Goal: Transaction & Acquisition: Register for event/course

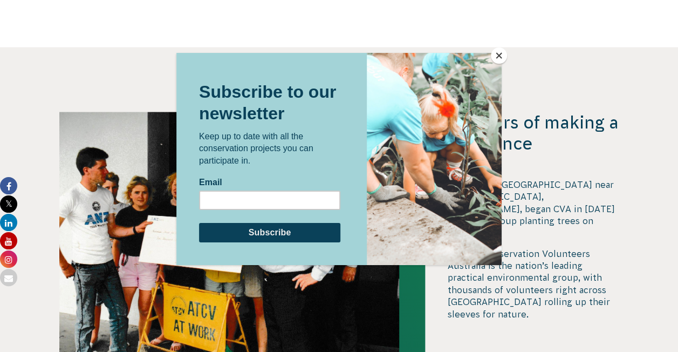
scroll to position [1086, 0]
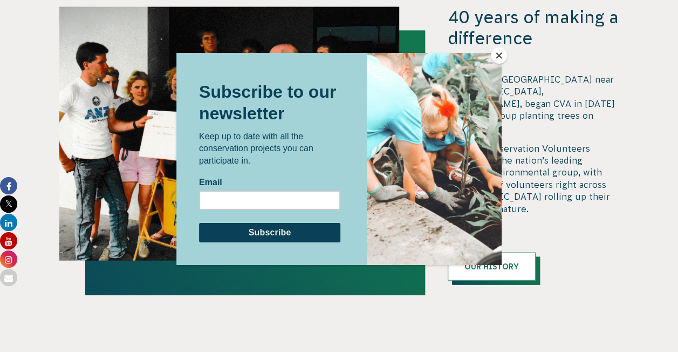
click at [500, 53] on button "Close" at bounding box center [499, 55] width 16 height 16
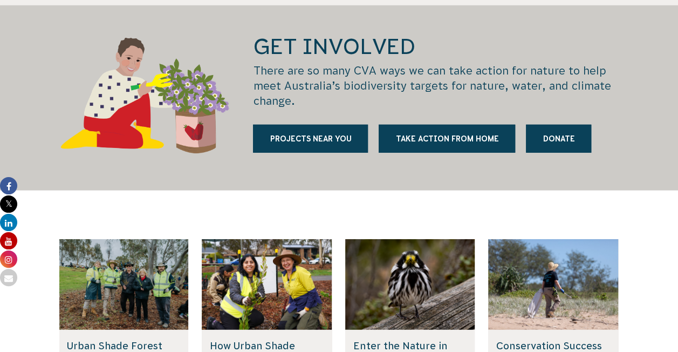
scroll to position [1475, 0]
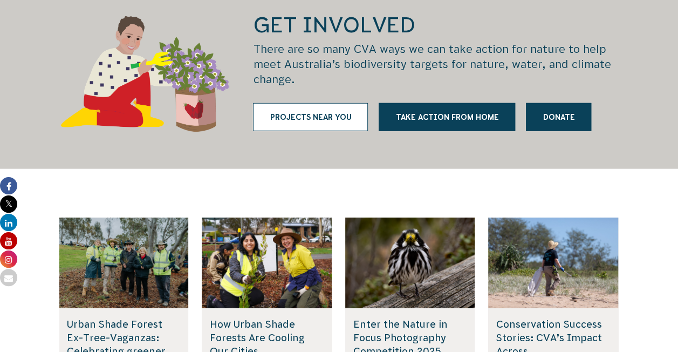
click at [291, 103] on link "Projects near you" at bounding box center [310, 117] width 115 height 28
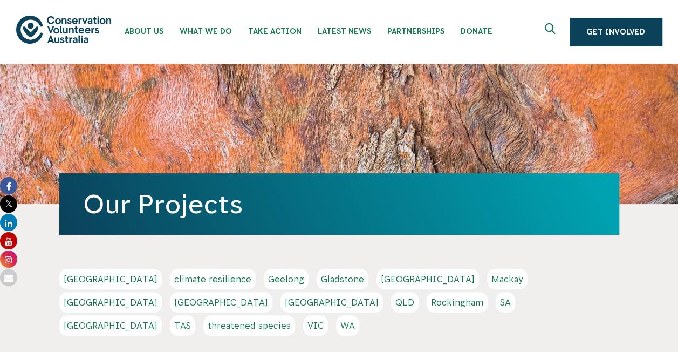
click at [569, 184] on div "Our Projects" at bounding box center [339, 203] width 560 height 61
click at [264, 278] on link "Geelong" at bounding box center [286, 279] width 45 height 20
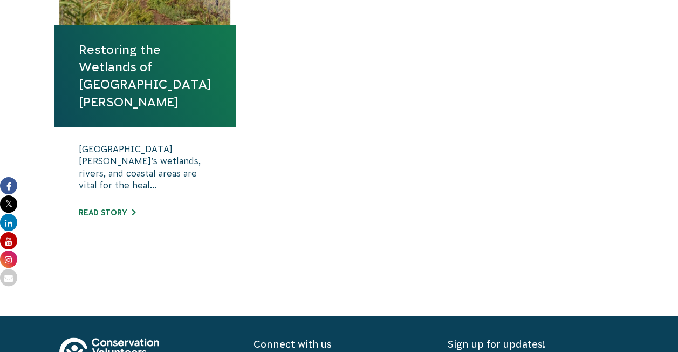
scroll to position [504, 0]
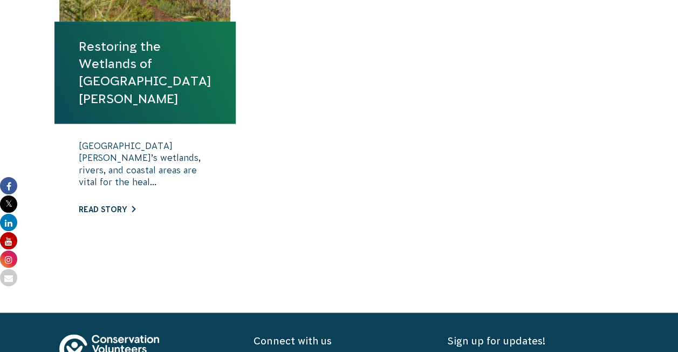
click at [110, 205] on link "Read story" at bounding box center [107, 209] width 57 height 9
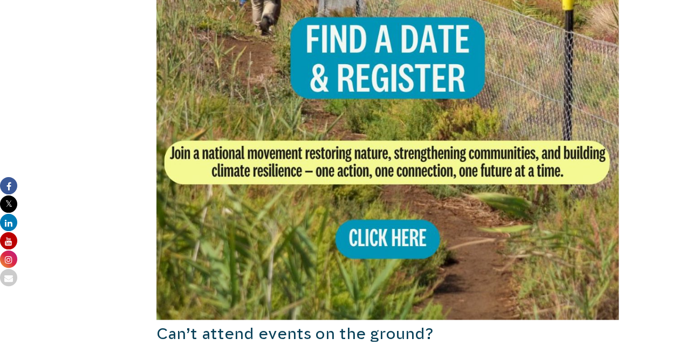
scroll to position [833, 0]
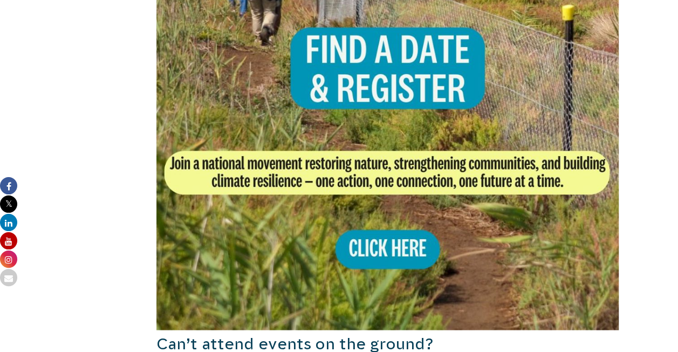
click at [384, 217] on img at bounding box center [387, 98] width 463 height 463
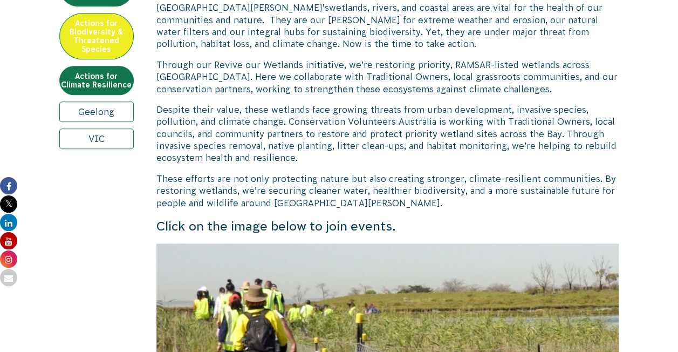
scroll to position [91, 0]
